Goal: Task Accomplishment & Management: Complete application form

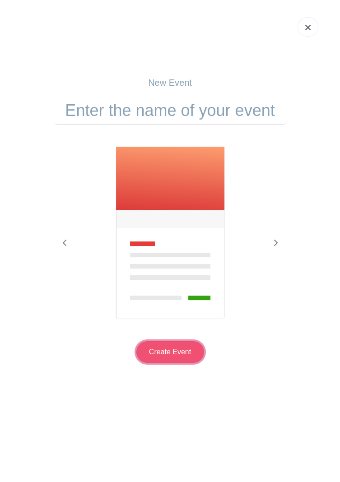
click at [180, 347] on input "Create Event" at bounding box center [170, 352] width 68 height 22
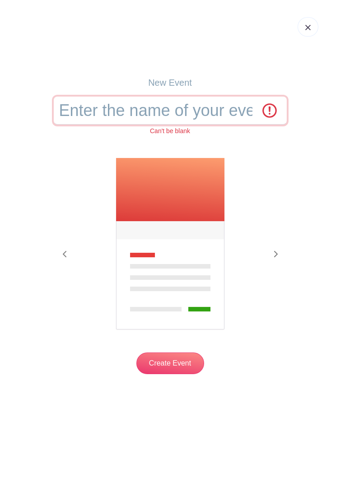
click at [151, 109] on input "text" at bounding box center [170, 111] width 233 height 28
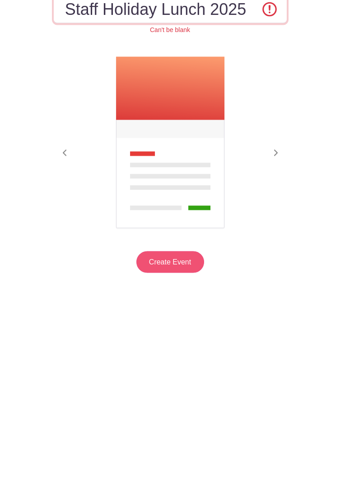
type input "Staff Holiday Lunch 2025"
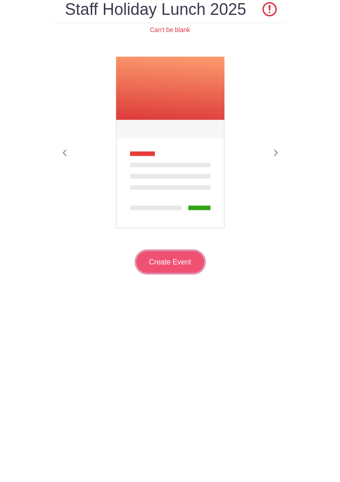
click at [175, 365] on input "Create Event" at bounding box center [170, 363] width 68 height 22
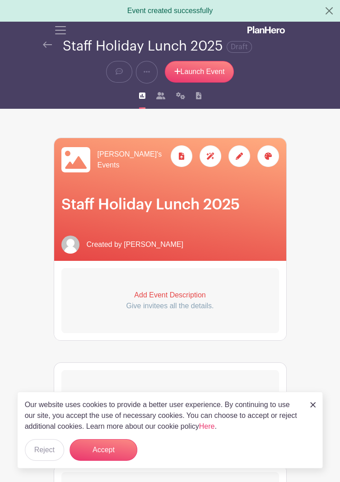
click at [78, 158] on icon at bounding box center [75, 159] width 29 height 29
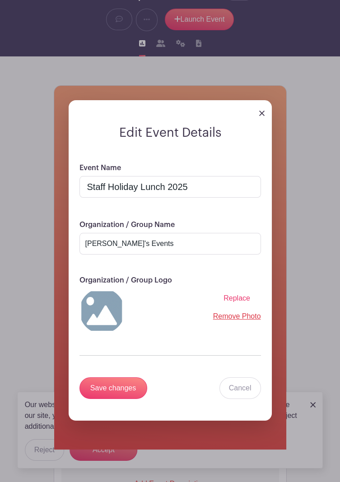
scroll to position [65, 0]
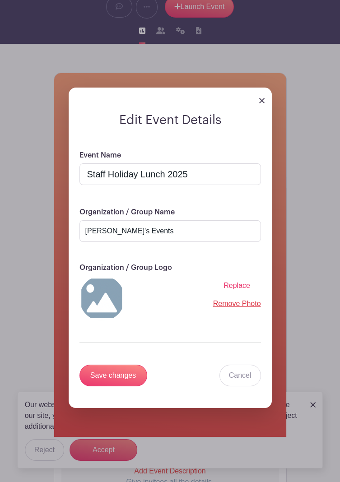
click at [239, 286] on span "Replace" at bounding box center [236, 285] width 27 height 8
click at [0, 0] on input "Replace" at bounding box center [0, 0] width 0 height 0
click at [263, 98] on img at bounding box center [261, 100] width 5 height 5
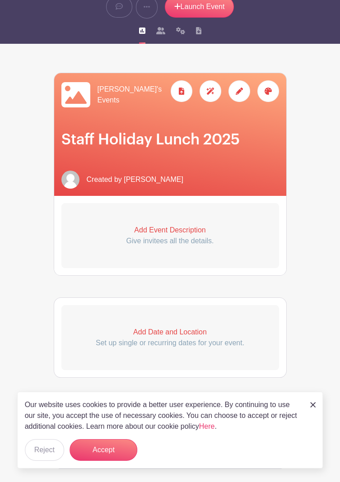
click at [198, 174] on div "Created by [PERSON_NAME]" at bounding box center [169, 180] width 217 height 18
click at [244, 144] on h1 "Staff Holiday Lunch 2025" at bounding box center [169, 140] width 217 height 18
click at [207, 140] on h1 "Staff Holiday Lunch 2025" at bounding box center [169, 140] width 217 height 18
click at [253, 138] on h1 "Staff Holiday Lunch 2025" at bounding box center [169, 140] width 217 height 18
click at [252, 132] on h1 "Staff Holiday Lunch 2025" at bounding box center [169, 140] width 217 height 18
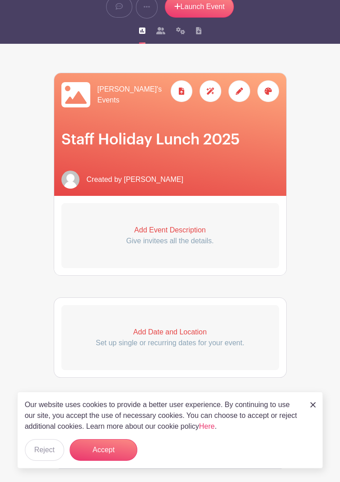
click at [146, 121] on div "[PERSON_NAME]'s Events" at bounding box center [170, 134] width 232 height 123
click at [67, 134] on h1 "Staff Holiday Lunch 2025" at bounding box center [169, 140] width 217 height 18
click at [131, 163] on div "[PERSON_NAME]'s Events" at bounding box center [170, 134] width 232 height 123
click at [245, 144] on h1 "Staff Holiday Lunch 2025" at bounding box center [169, 140] width 217 height 18
click at [205, 138] on h1 "Staff Holiday Lunch 2025" at bounding box center [169, 140] width 217 height 18
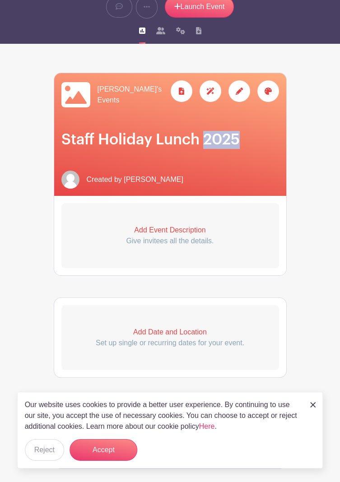
click at [217, 140] on h1 "Staff Holiday Lunch 2025" at bounding box center [169, 140] width 217 height 18
click at [220, 138] on h1 "Staff Holiday Lunch 2025" at bounding box center [169, 140] width 217 height 18
click at [179, 137] on h1 "Staff Holiday Lunch 2025" at bounding box center [169, 140] width 217 height 18
click at [134, 138] on h1 "Staff Holiday Lunch 2025" at bounding box center [169, 140] width 217 height 18
click at [140, 139] on h1 "Staff Holiday Lunch 2025" at bounding box center [169, 140] width 217 height 18
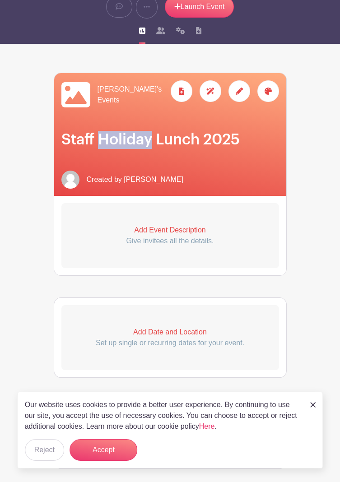
click at [148, 138] on h1 "Staff Holiday Lunch 2025" at bounding box center [169, 140] width 217 height 18
click at [263, 151] on div "[PERSON_NAME]'s Events" at bounding box center [170, 134] width 232 height 123
click at [241, 92] on icon at bounding box center [238, 91] width 7 height 7
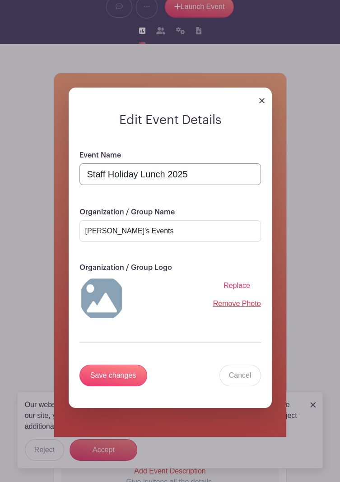
click at [203, 177] on input "Staff Holiday Lunch 2025" at bounding box center [169, 174] width 181 height 22
type input "Staff Holiday Lunch 2025☃️"
click at [174, 230] on input "[PERSON_NAME]'s Events" at bounding box center [169, 231] width 181 height 22
type input "L"
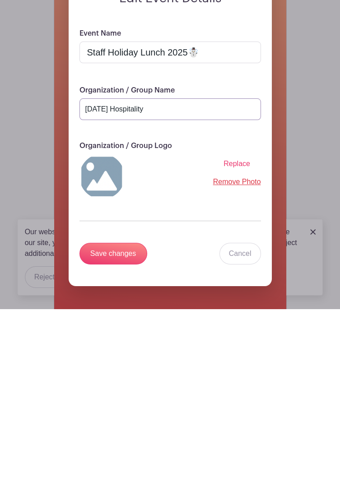
type input "[DATE] Hospitality"
click at [115, 426] on input "Save changes" at bounding box center [113, 426] width 68 height 22
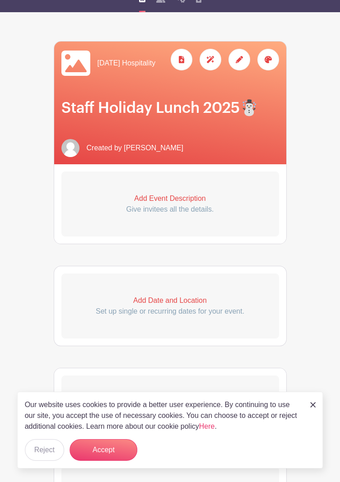
scroll to position [96, 0]
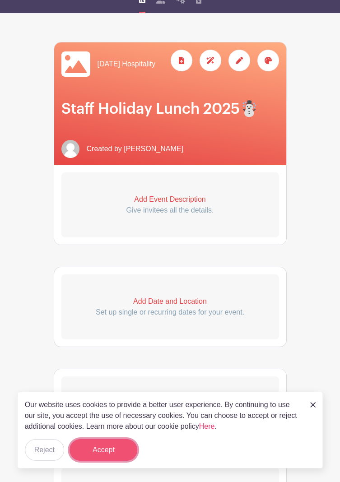
click at [110, 453] on button "Accept" at bounding box center [103, 450] width 68 height 22
